Goal: Communication & Community: Answer question/provide support

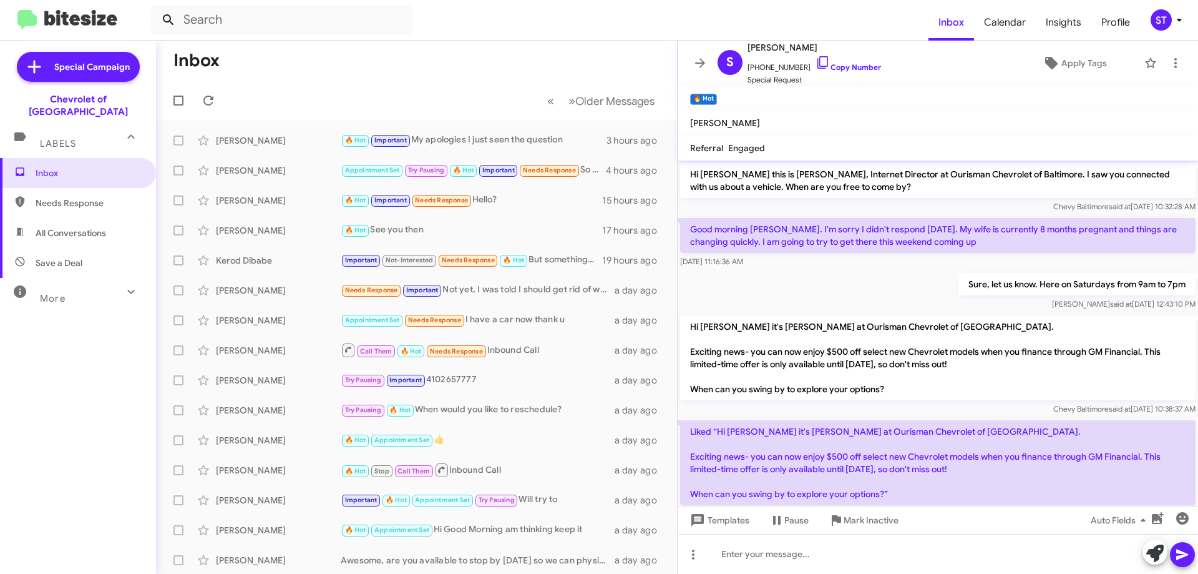
scroll to position [526, 0]
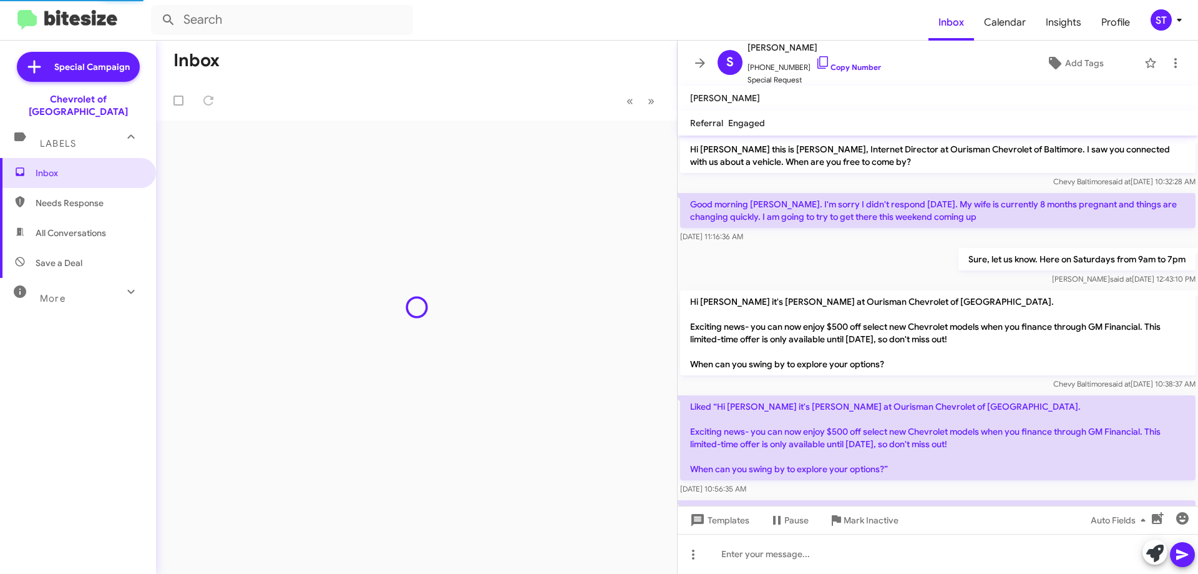
scroll to position [501, 0]
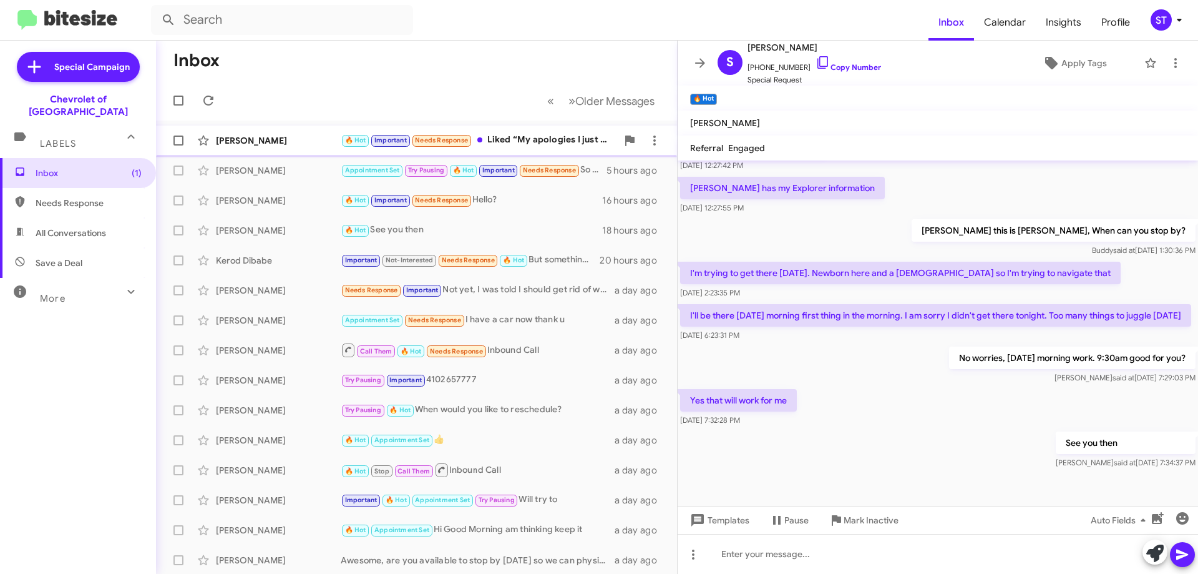
click at [300, 140] on div "[PERSON_NAME]" at bounding box center [278, 140] width 125 height 12
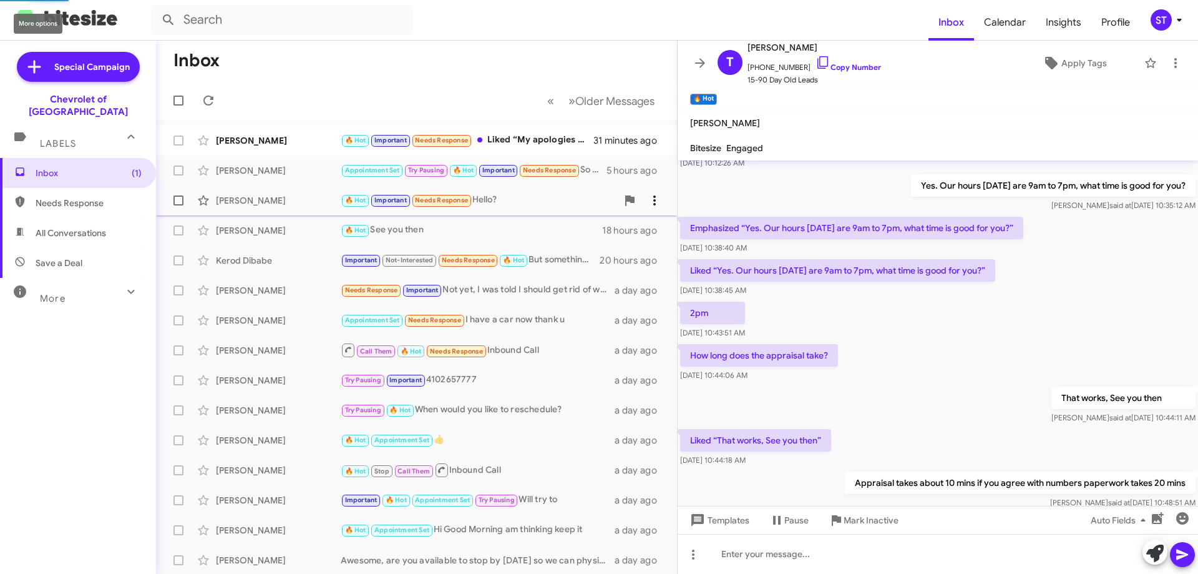
scroll to position [654, 0]
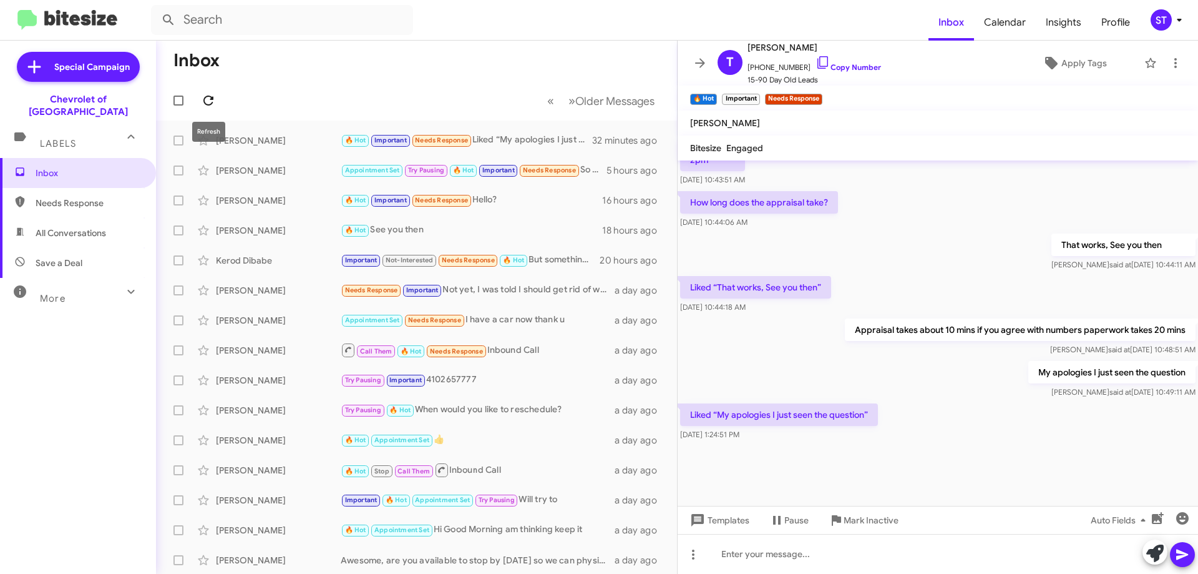
click at [208, 100] on icon at bounding box center [208, 100] width 15 height 15
